Goal: Navigation & Orientation: Find specific page/section

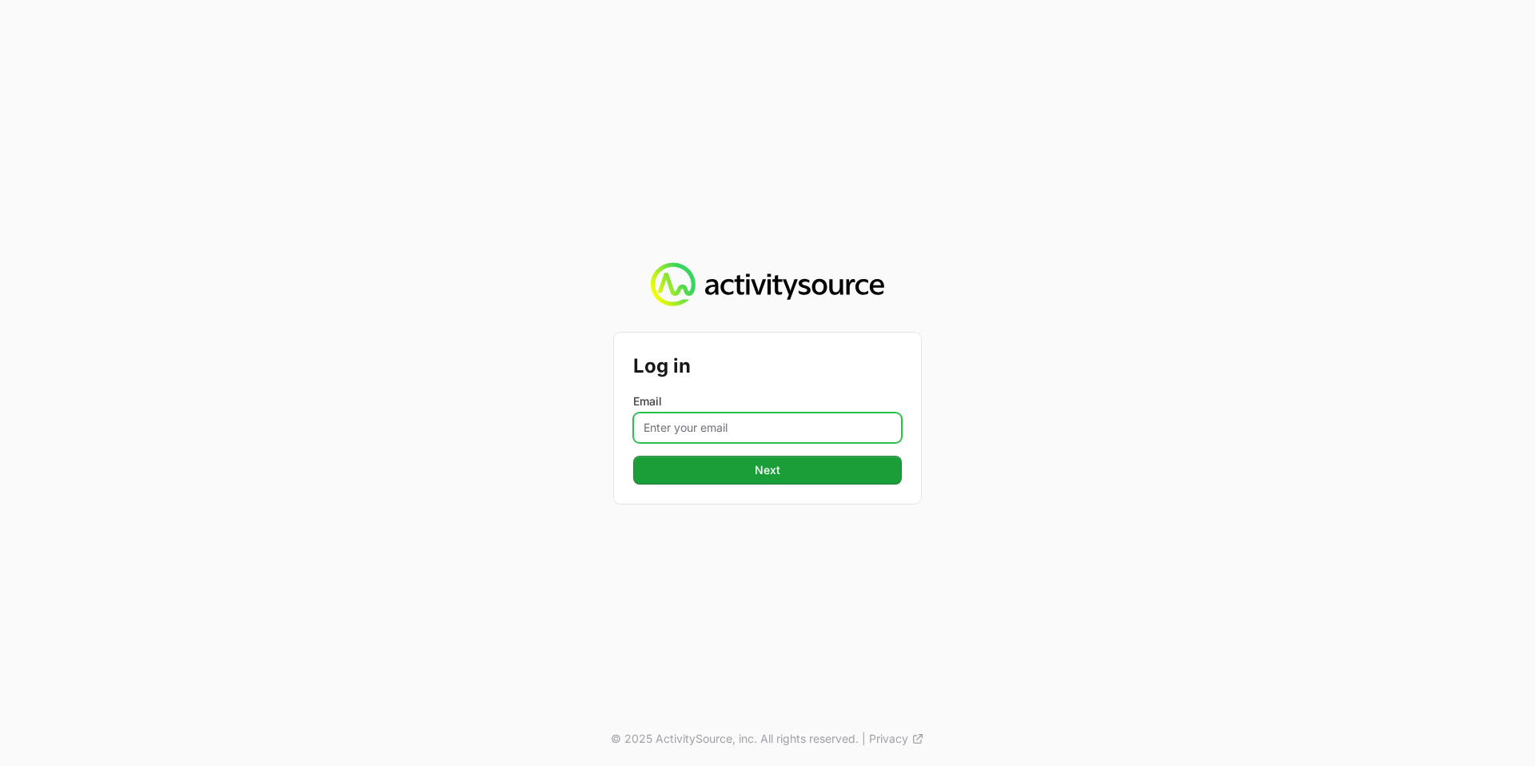
click at [786, 428] on input "Email" at bounding box center [767, 428] width 269 height 30
type input "[PERSON_NAME][EMAIL_ADDRESS][PERSON_NAME][DOMAIN_NAME]"
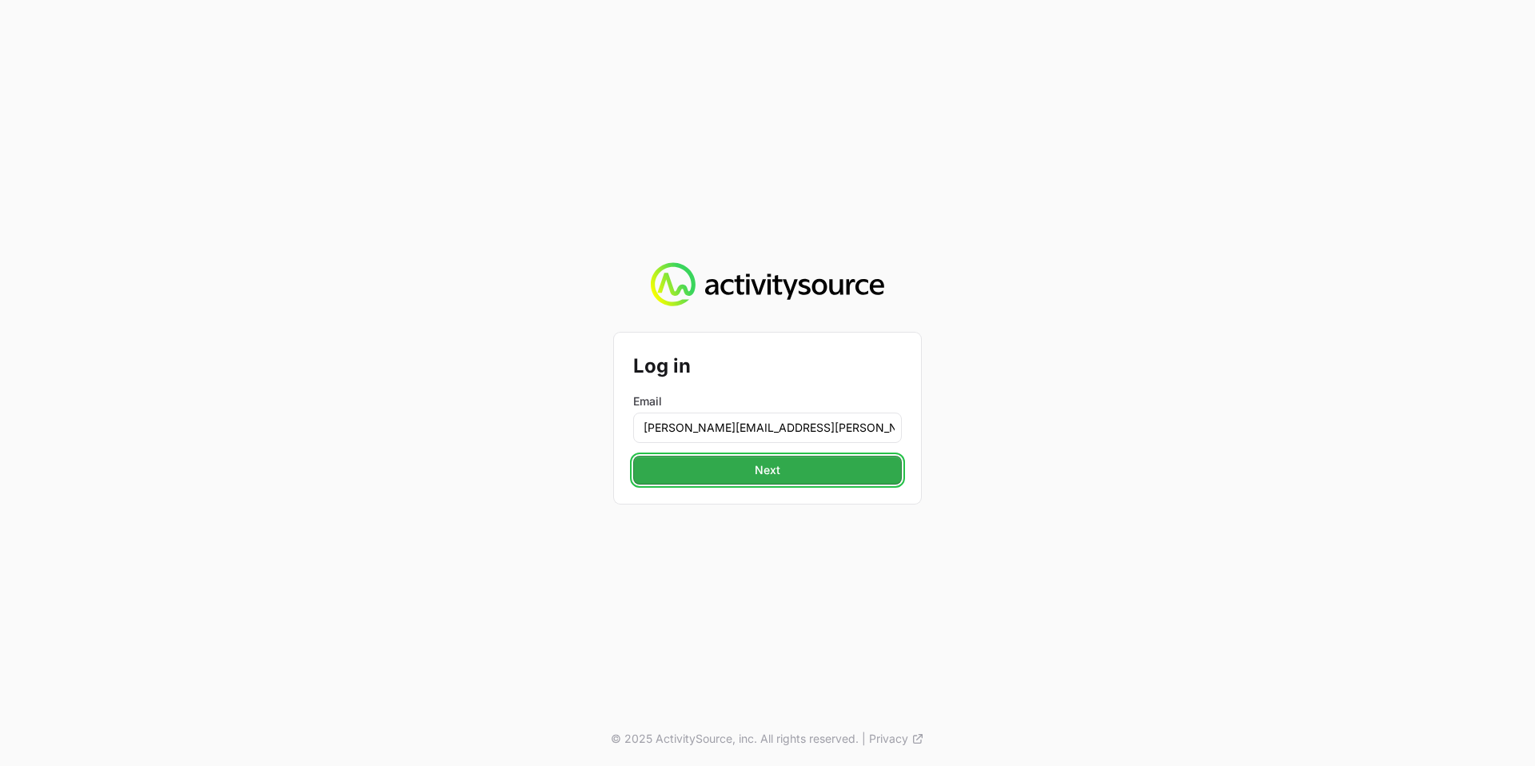
click at [794, 469] on button "Next" at bounding box center [767, 470] width 269 height 29
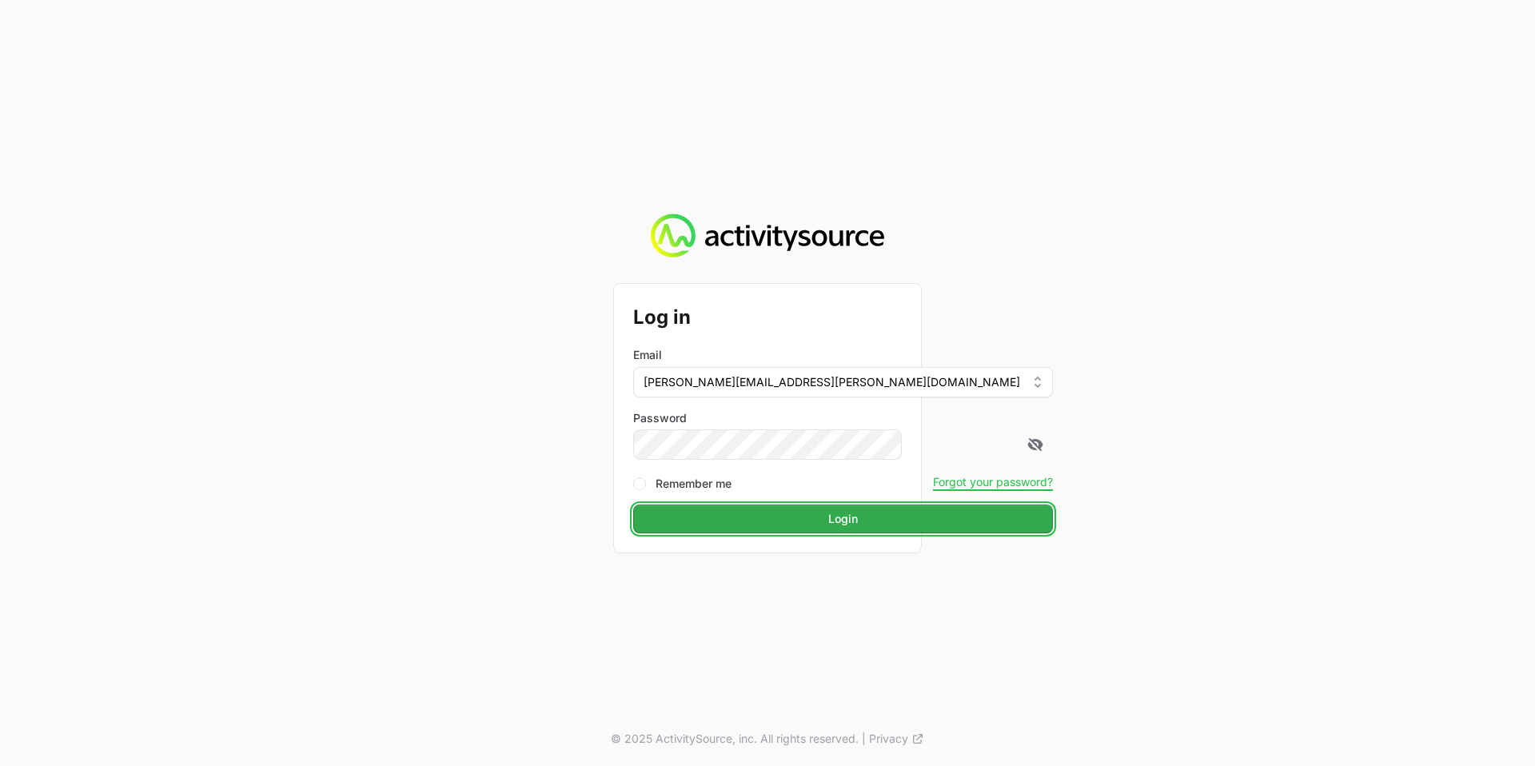
click at [829, 525] on span "Login" at bounding box center [844, 518] width 30 height 19
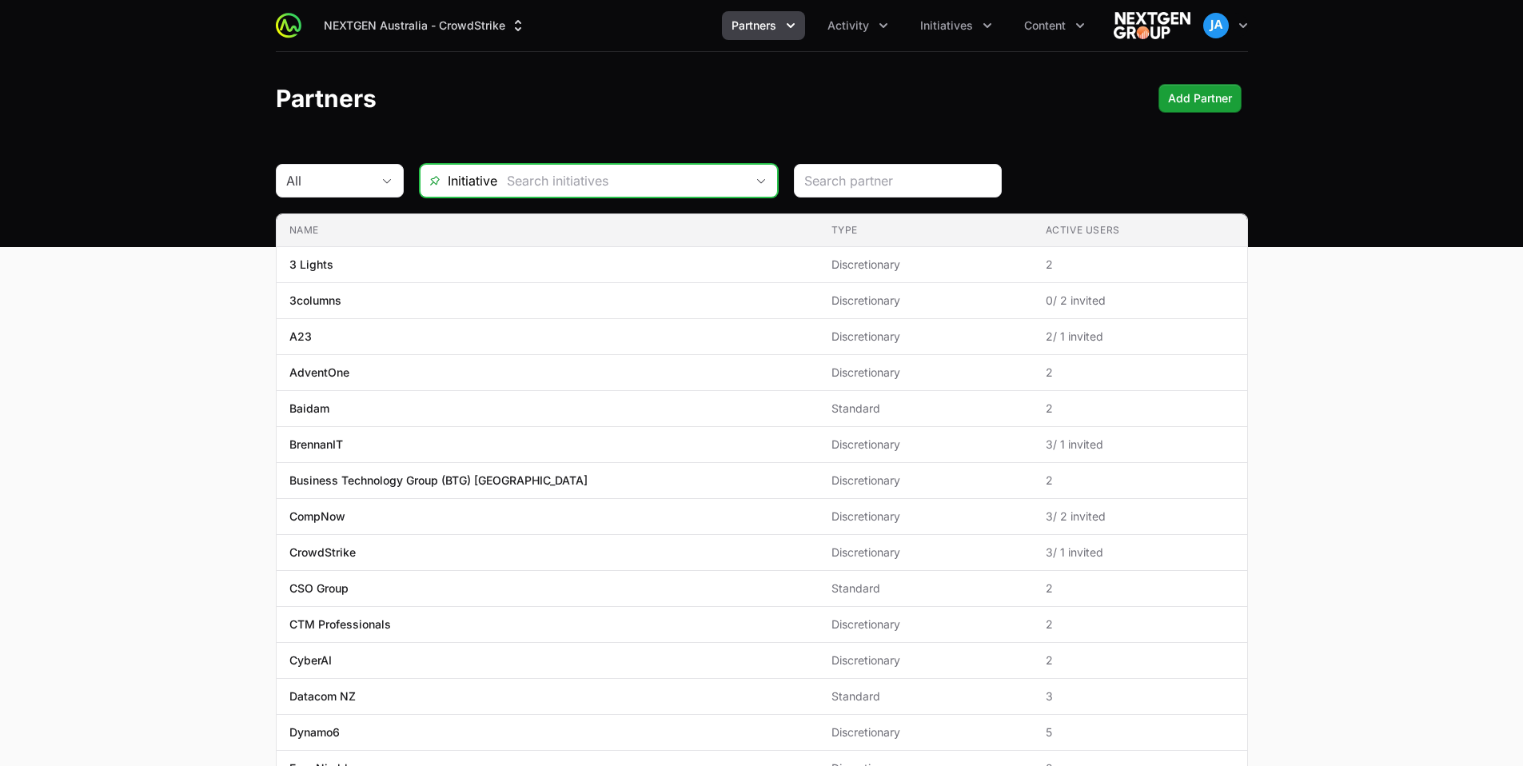
click at [769, 186] on div "Open" at bounding box center [761, 181] width 32 height 32
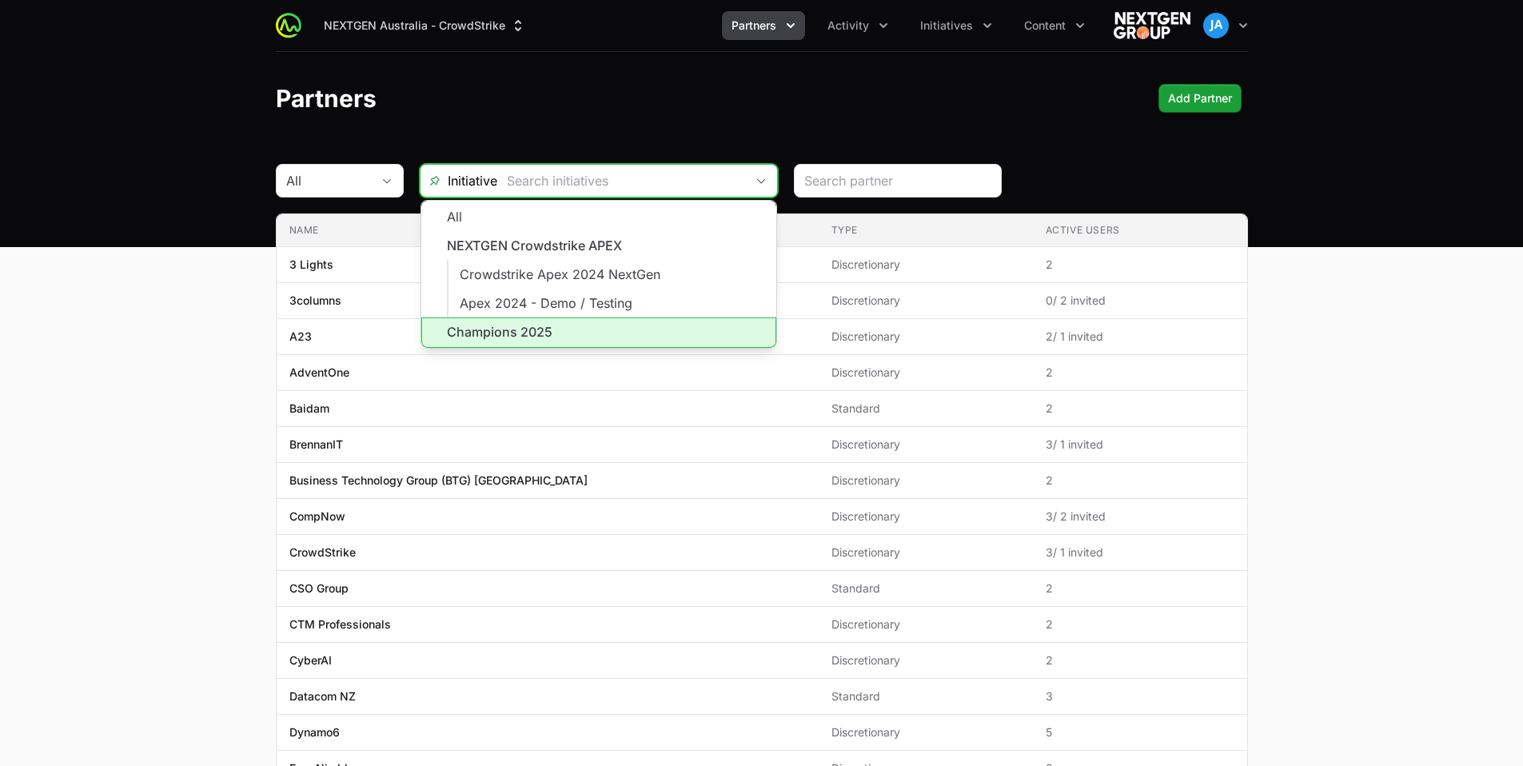
click at [596, 328] on li "Champions 2025" at bounding box center [598, 332] width 355 height 30
type input "Champions 2025"
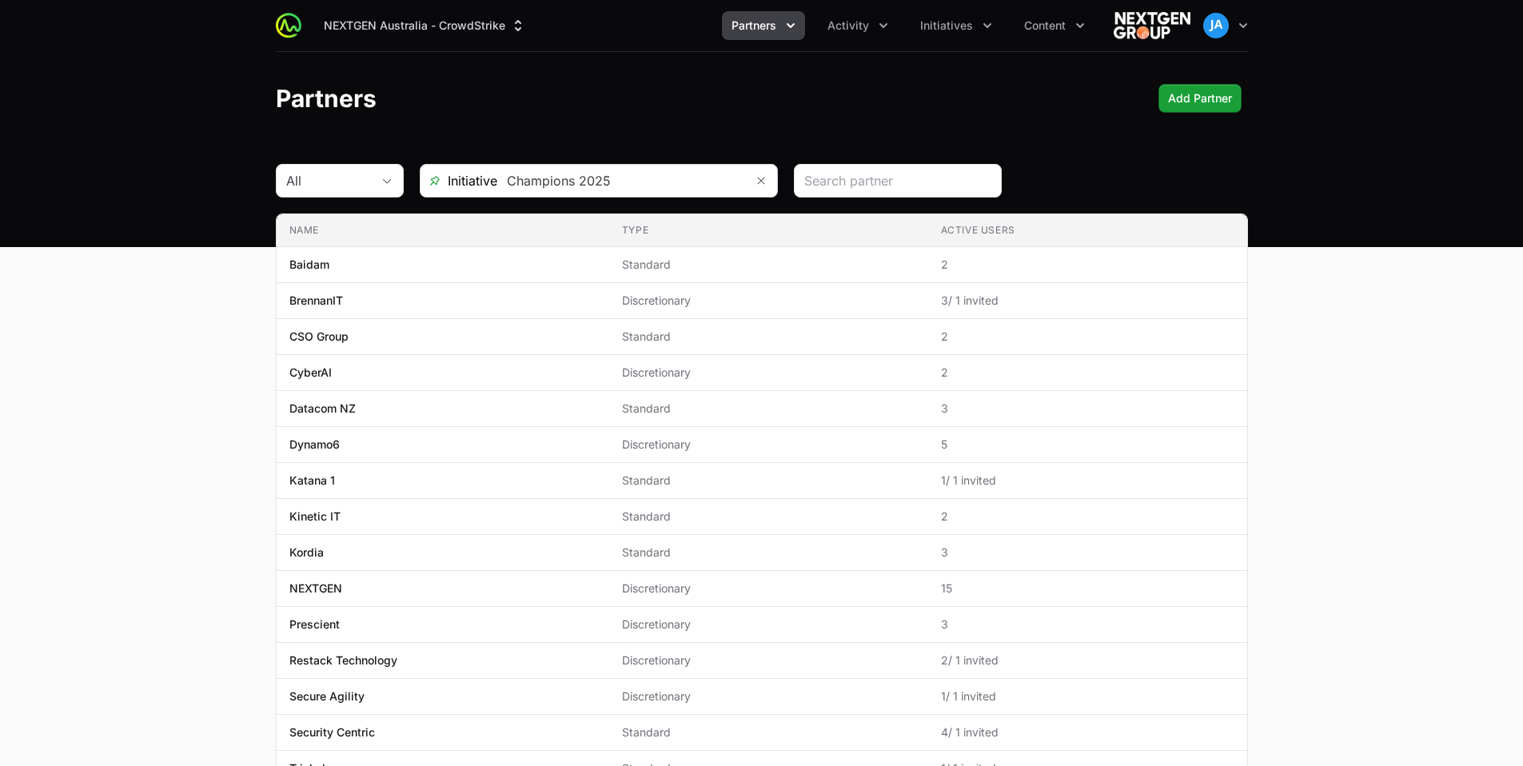
click at [206, 428] on main "All Initiative Champions 2025 Name Type Active Users Name Baidam Type Standard …" at bounding box center [761, 538] width 1523 height 748
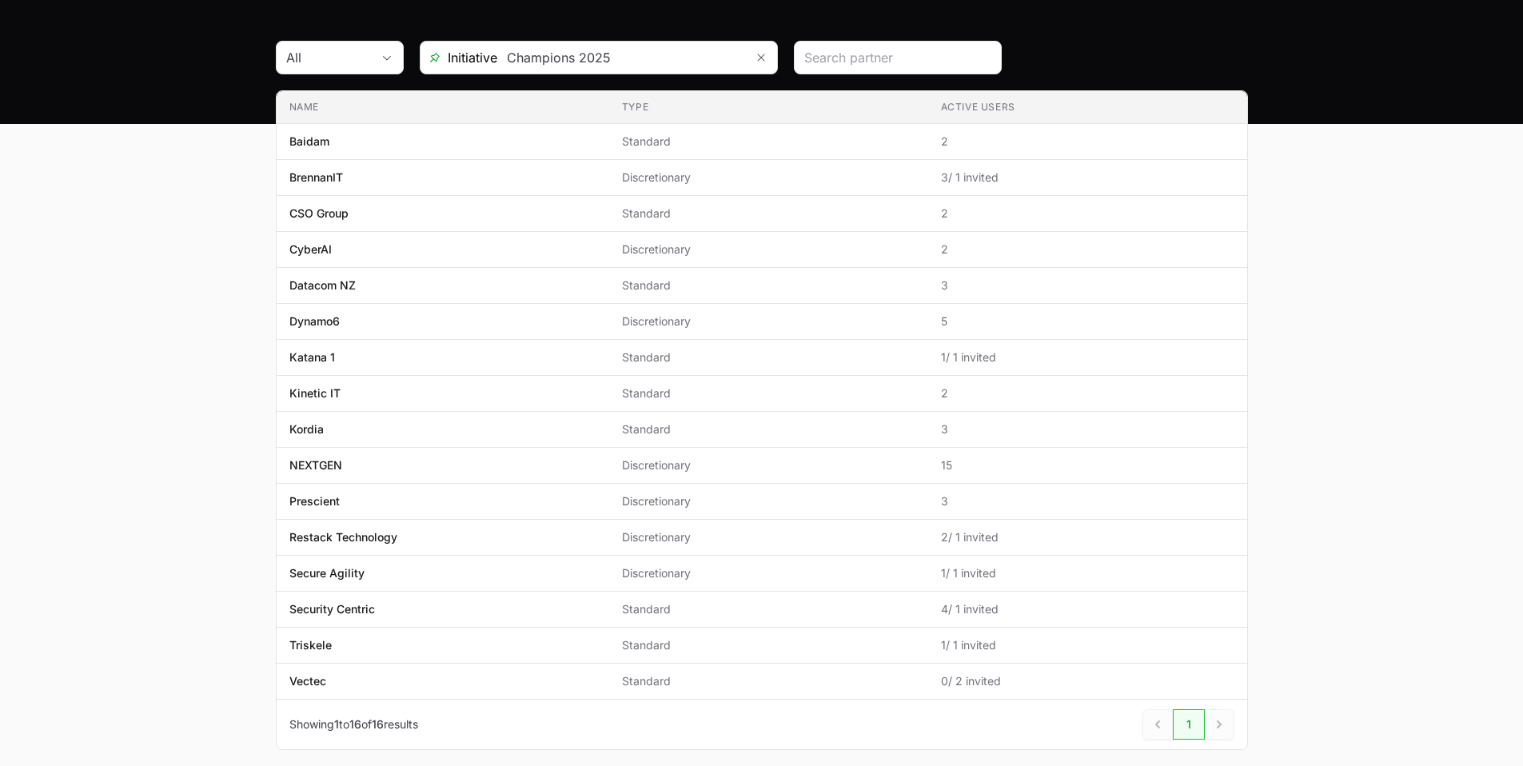
scroll to position [120, 0]
